Goal: Check status: Check status

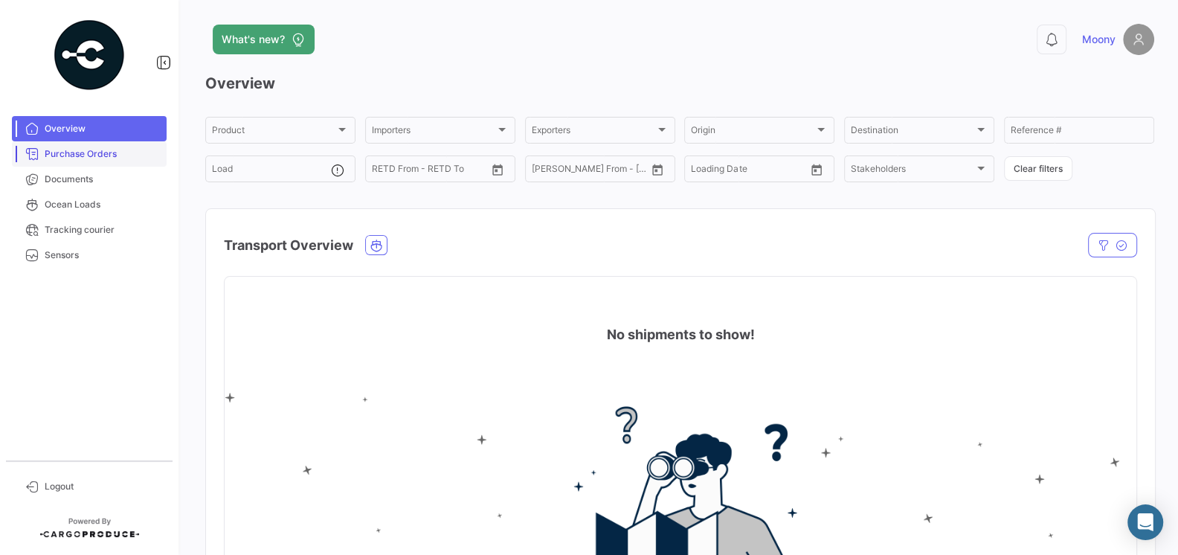
click at [79, 146] on link "Purchase Orders" at bounding box center [89, 153] width 155 height 25
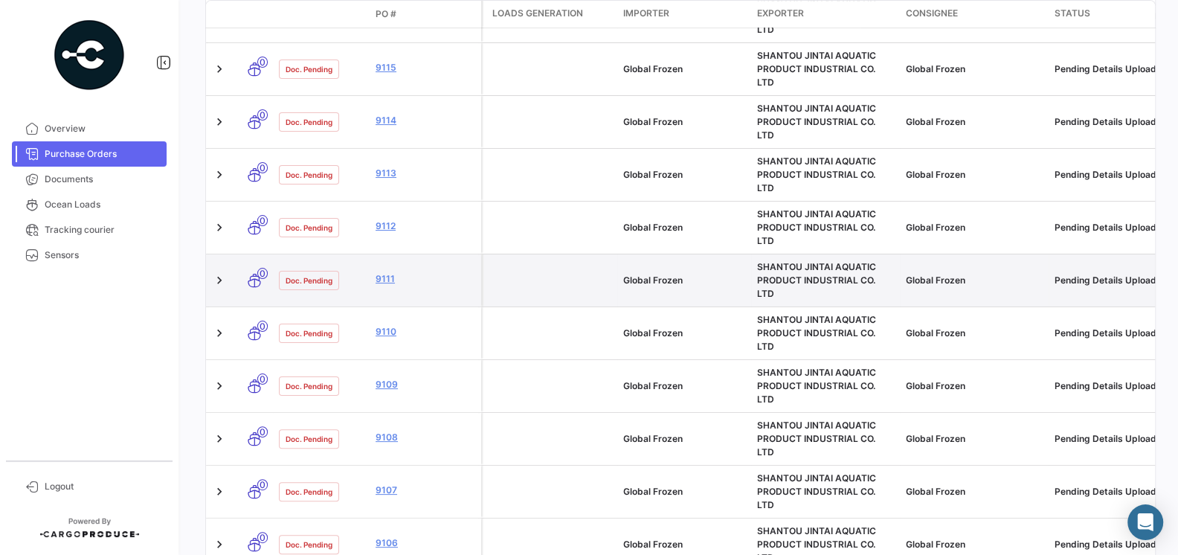
scroll to position [522, 0]
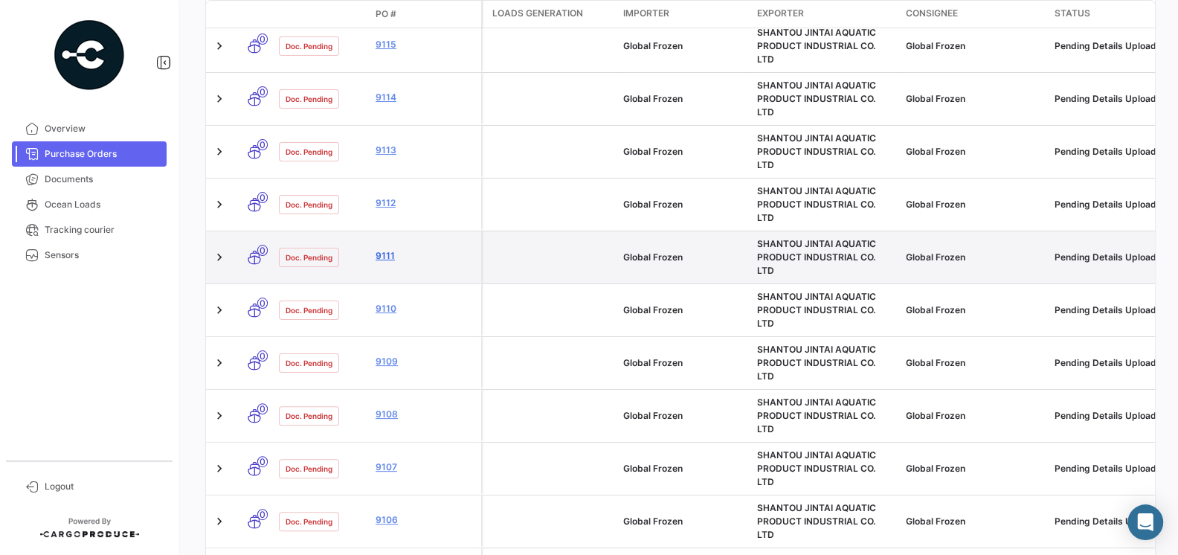
click at [387, 249] on link "9111" at bounding box center [426, 255] width 100 height 13
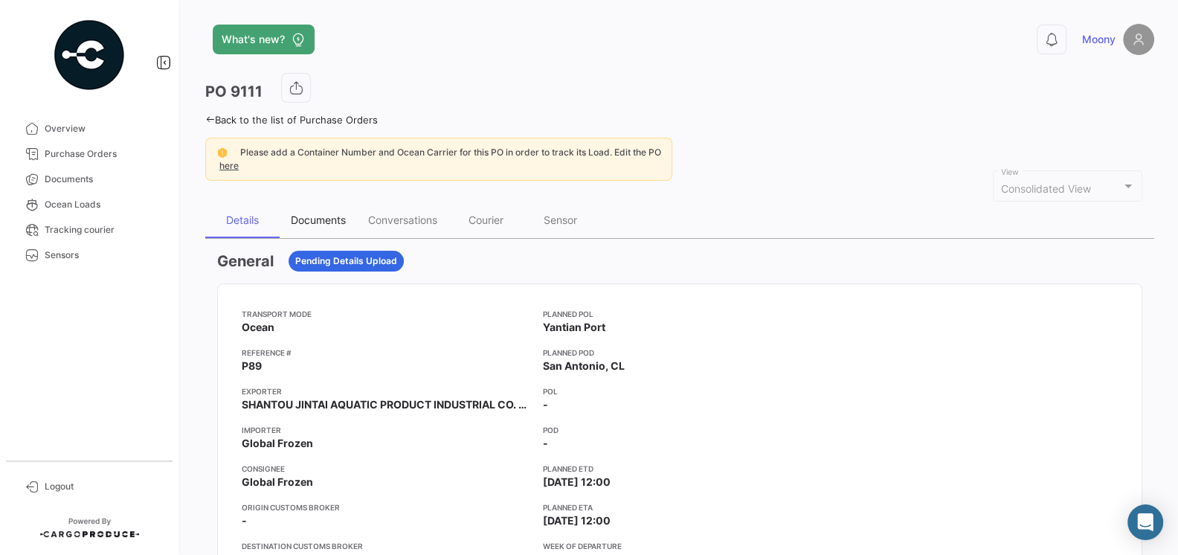
click at [340, 219] on div "Documents" at bounding box center [318, 219] width 55 height 13
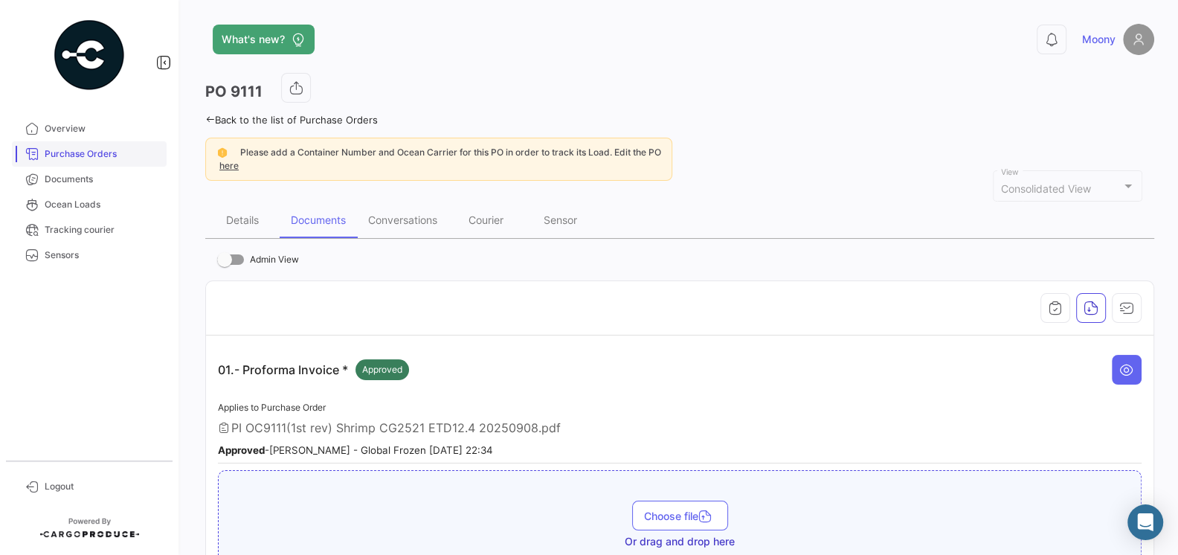
click at [83, 163] on link "Purchase Orders" at bounding box center [89, 153] width 155 height 25
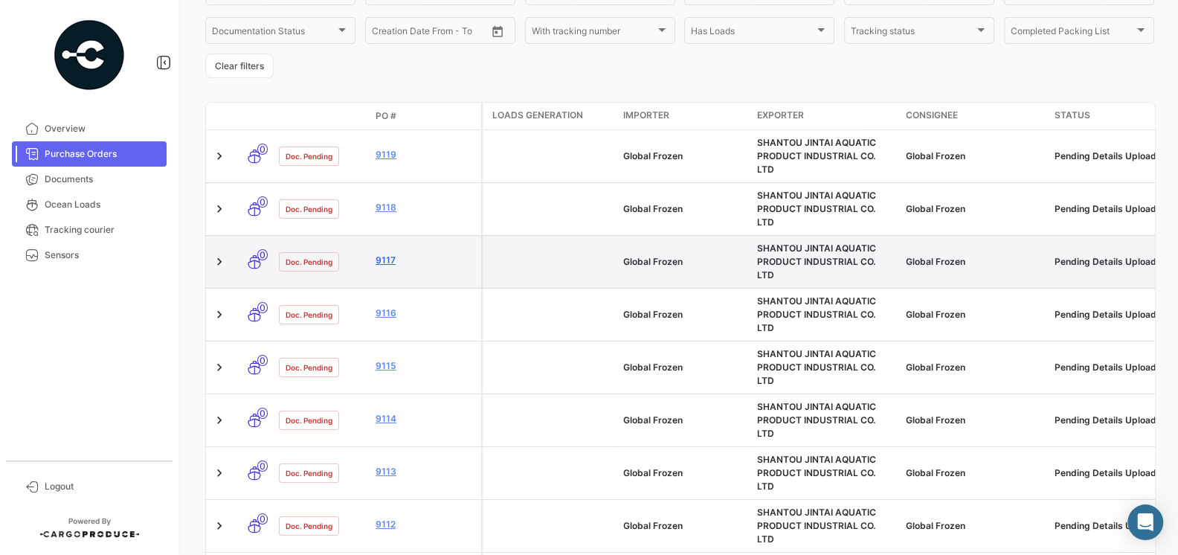
scroll to position [244, 0]
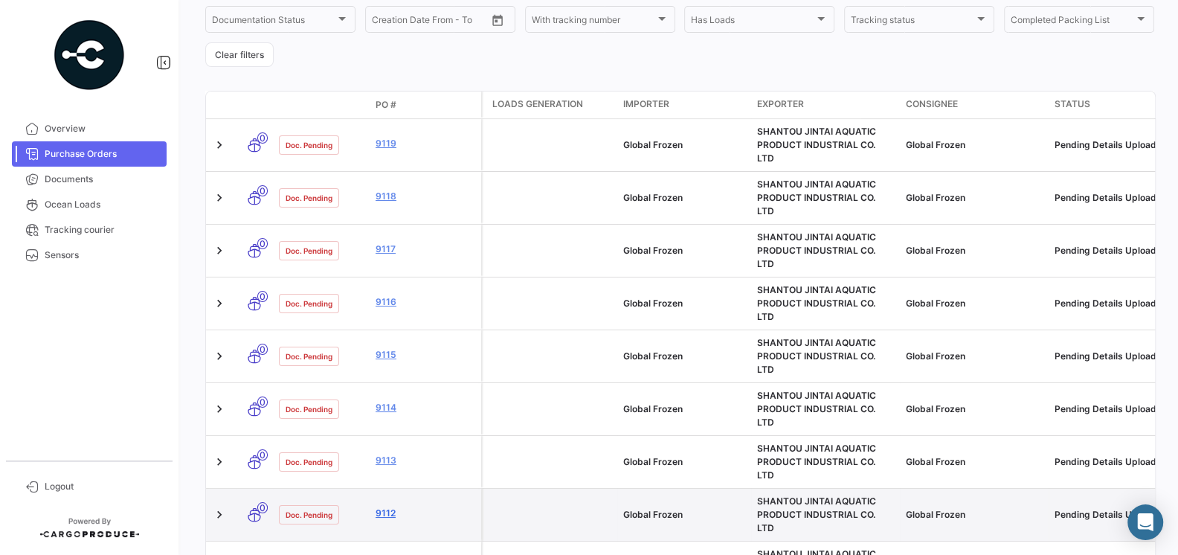
click at [387, 506] on link "9112" at bounding box center [426, 512] width 100 height 13
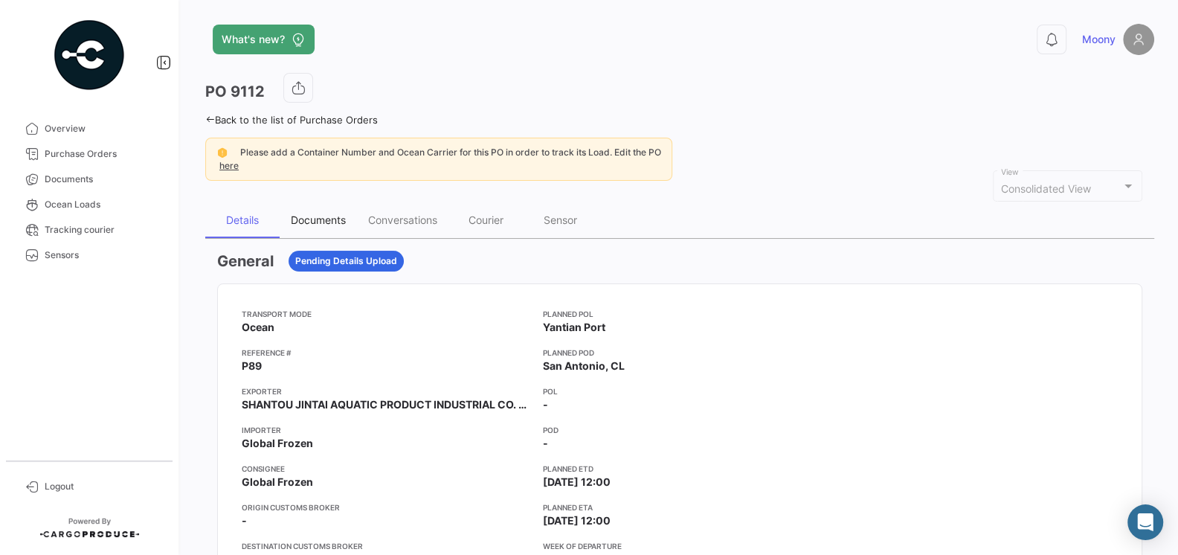
click at [318, 224] on div "Documents" at bounding box center [318, 219] width 55 height 13
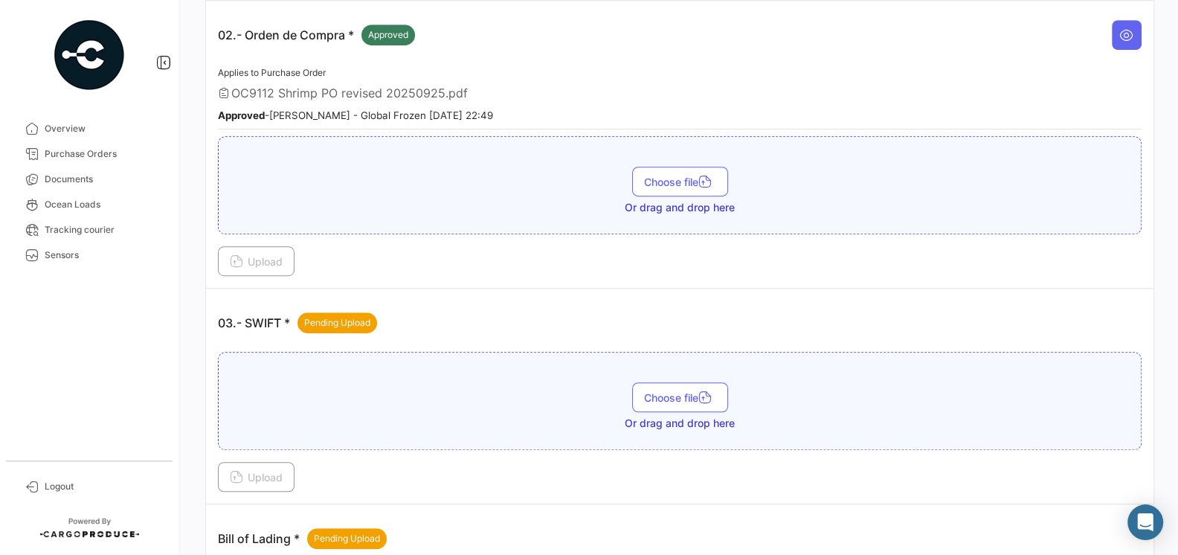
scroll to position [585, 0]
